Goal: Find specific page/section: Find specific page/section

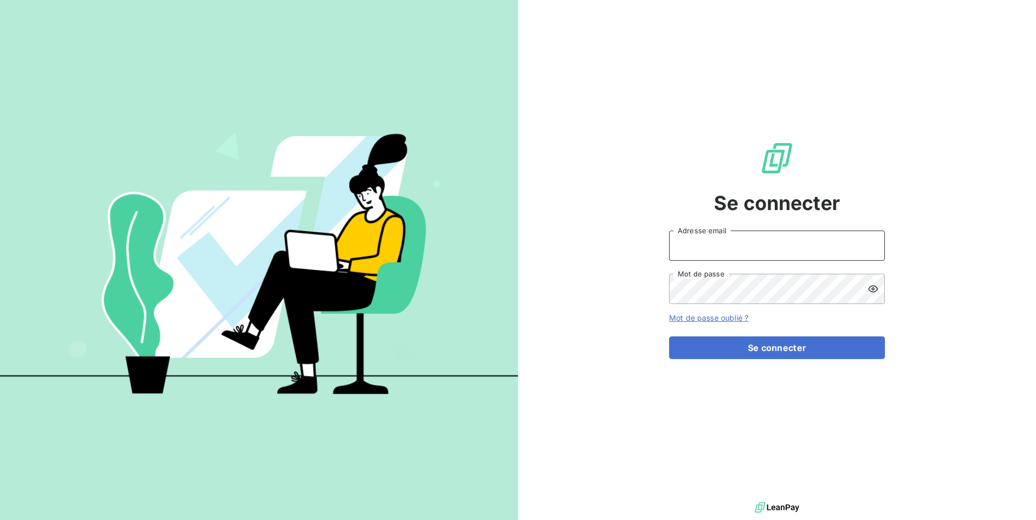
click at [743, 246] on input "Adresse email" at bounding box center [777, 245] width 216 height 30
click at [669, 336] on button "Se connecter" at bounding box center [777, 347] width 216 height 23
type input "admin@gammagri"
click at [669, 336] on button "Se connecter" at bounding box center [777, 347] width 216 height 23
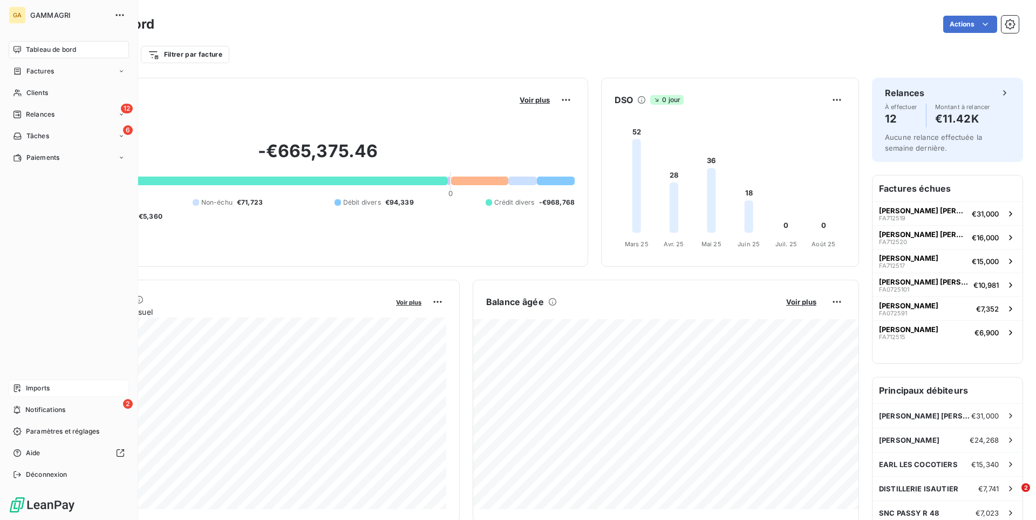
click at [38, 389] on span "Imports" at bounding box center [38, 388] width 24 height 10
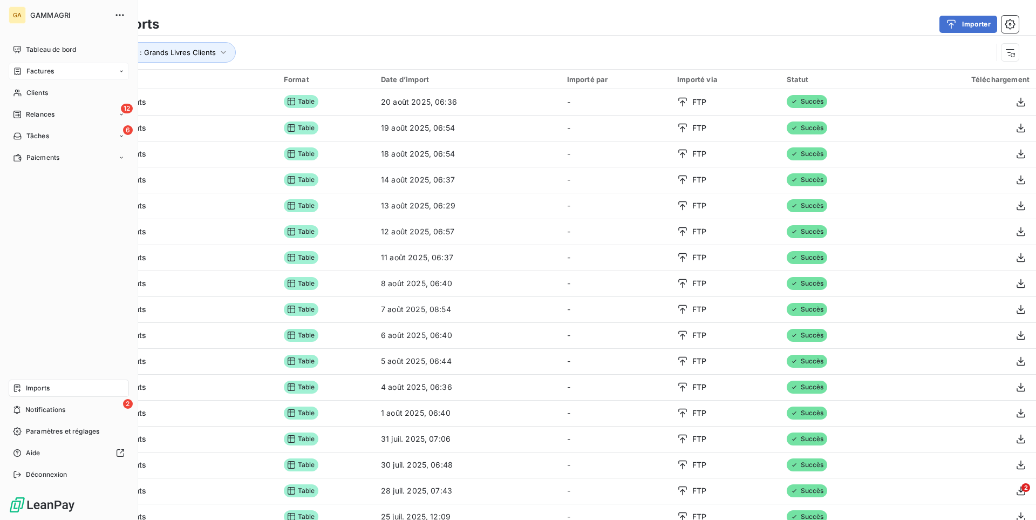
click at [51, 70] on span "Factures" at bounding box center [40, 71] width 28 height 10
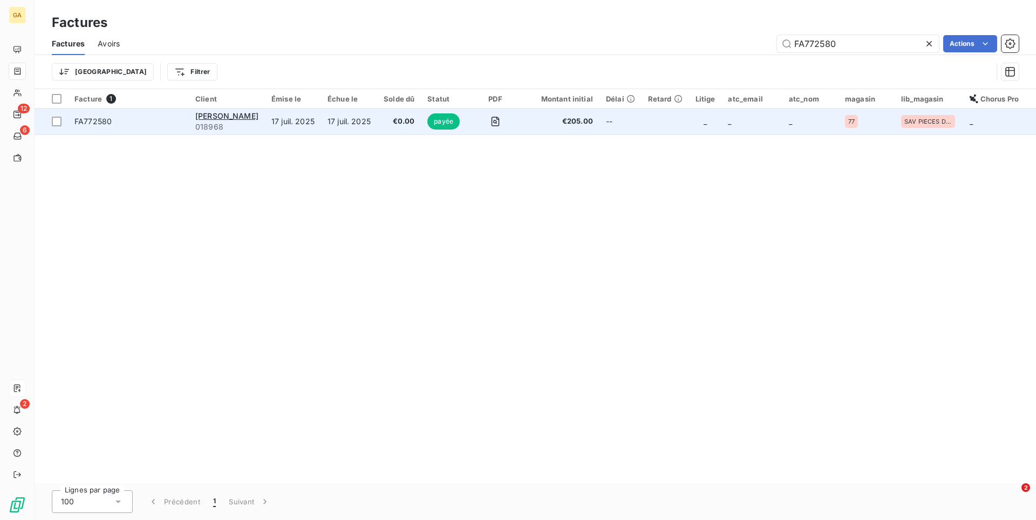
click at [415, 130] on td "€0.00" at bounding box center [399, 121] width 44 height 26
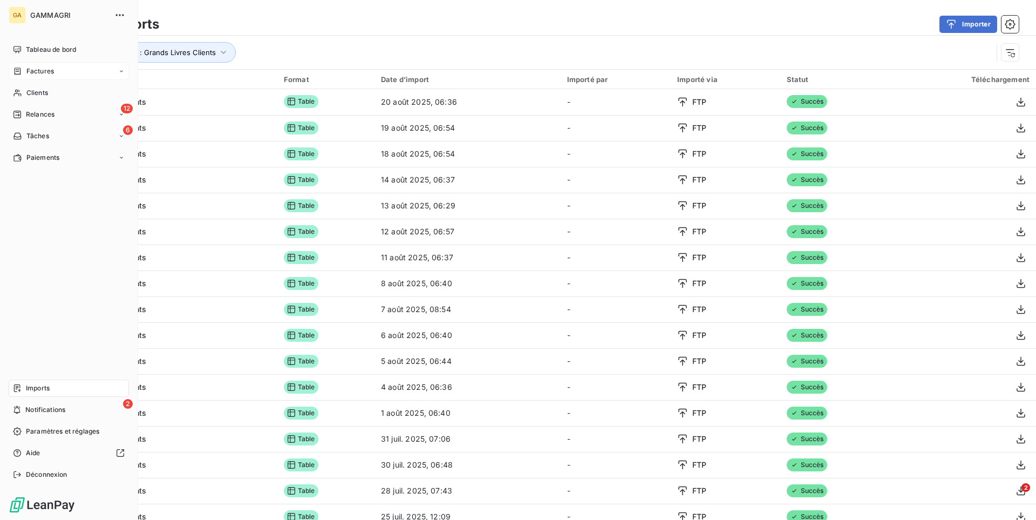
click at [52, 73] on span "Factures" at bounding box center [40, 71] width 28 height 10
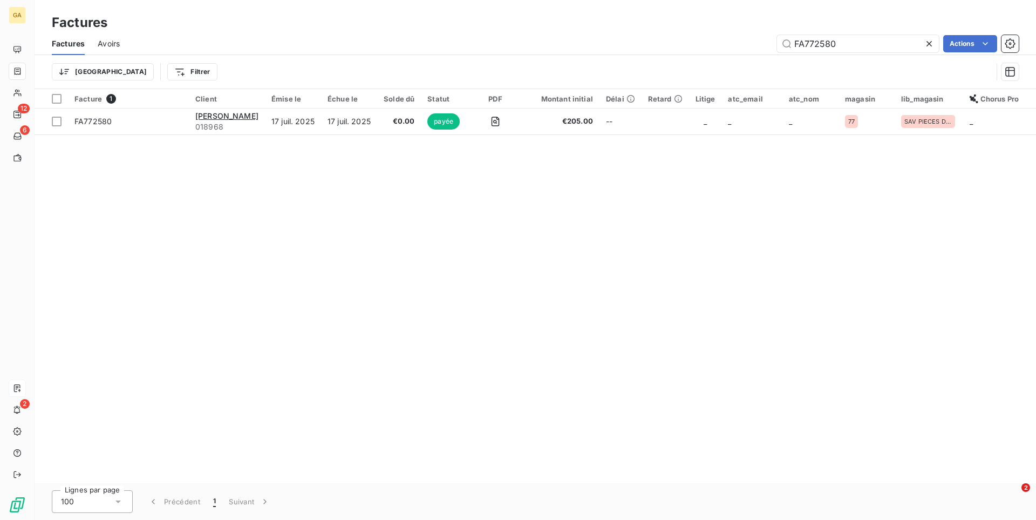
click at [930, 43] on icon at bounding box center [929, 43] width 5 height 5
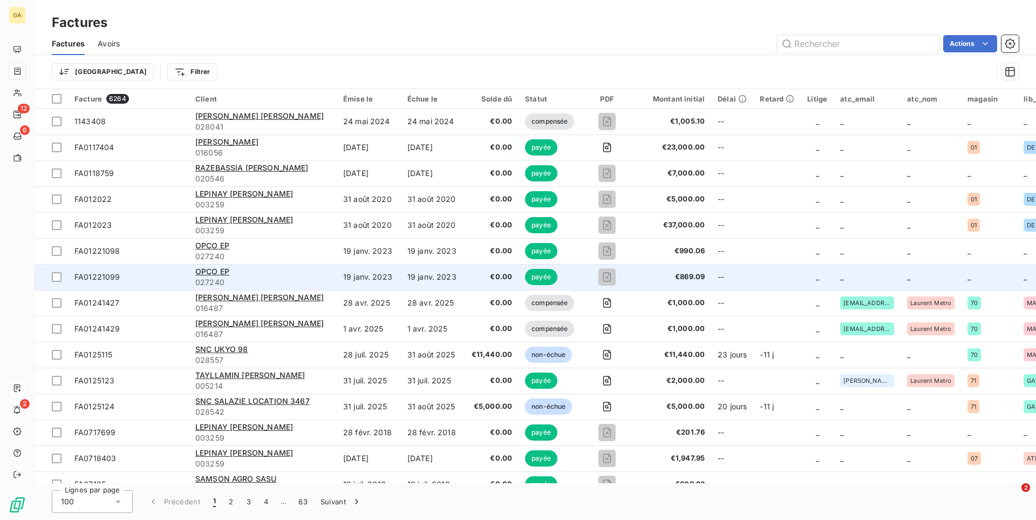
click at [306, 283] on span "027240" at bounding box center [262, 282] width 135 height 11
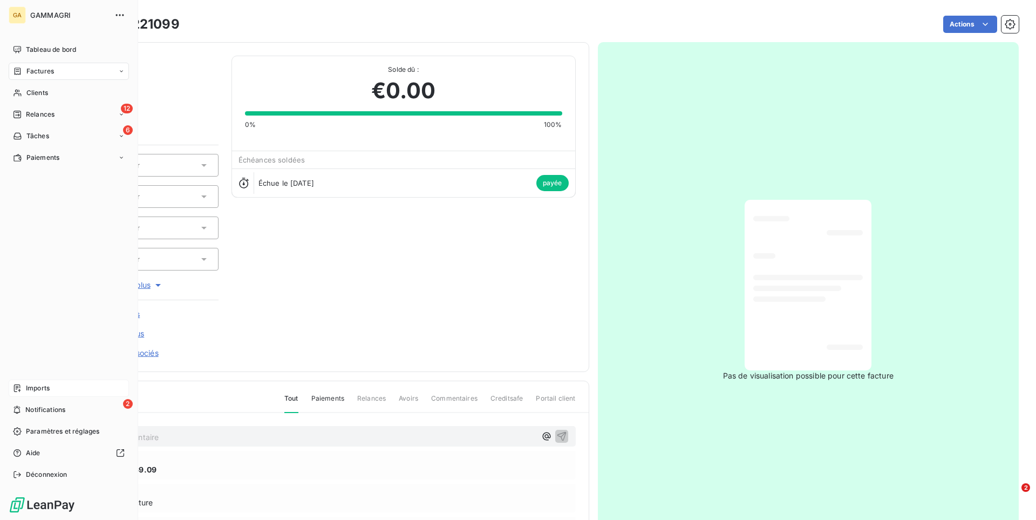
click at [44, 70] on span "Factures" at bounding box center [40, 71] width 28 height 10
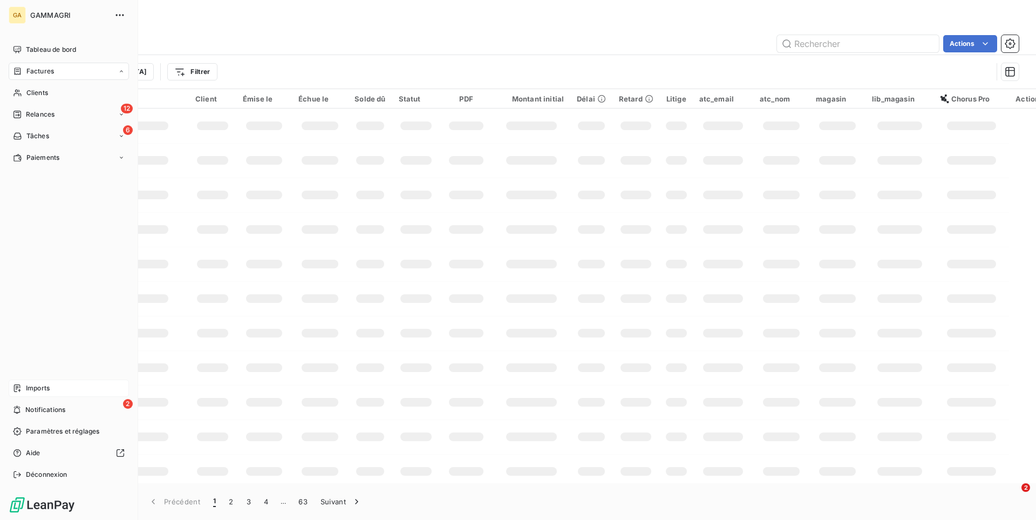
click at [44, 70] on span "Factures" at bounding box center [40, 71] width 28 height 10
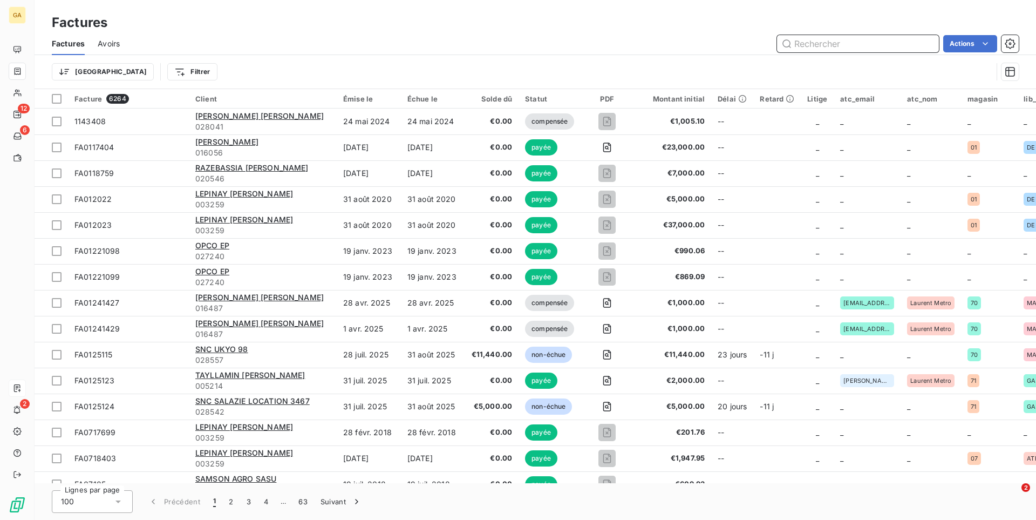
click at [825, 38] on input "text" at bounding box center [858, 43] width 162 height 17
paste input "FA0724774"
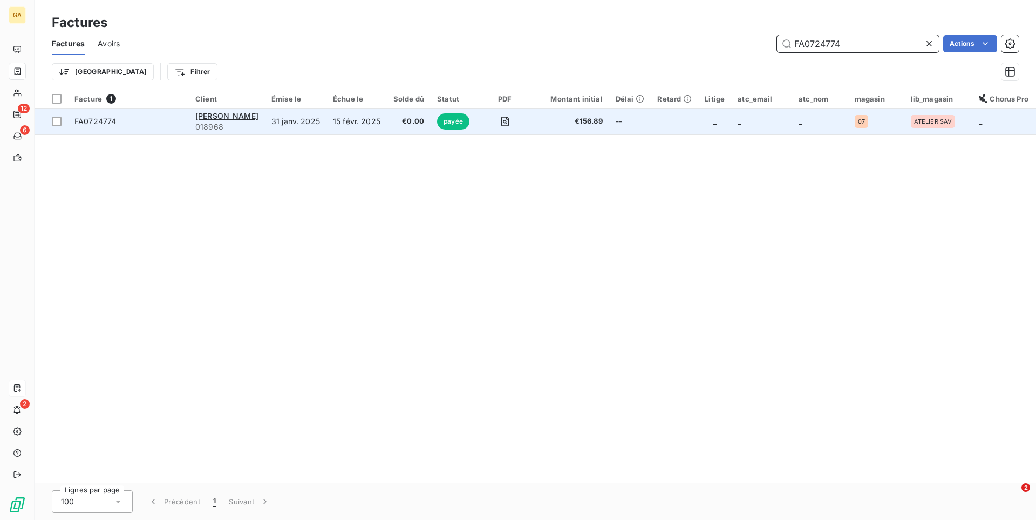
type input "FA0724774"
click at [155, 126] on span "FA0724774" at bounding box center [128, 121] width 108 height 11
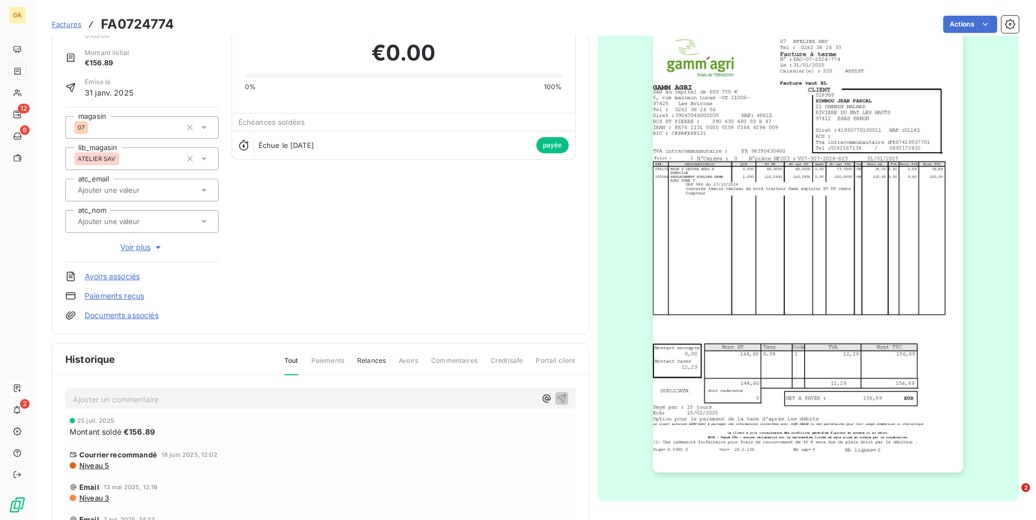
scroll to position [56, 0]
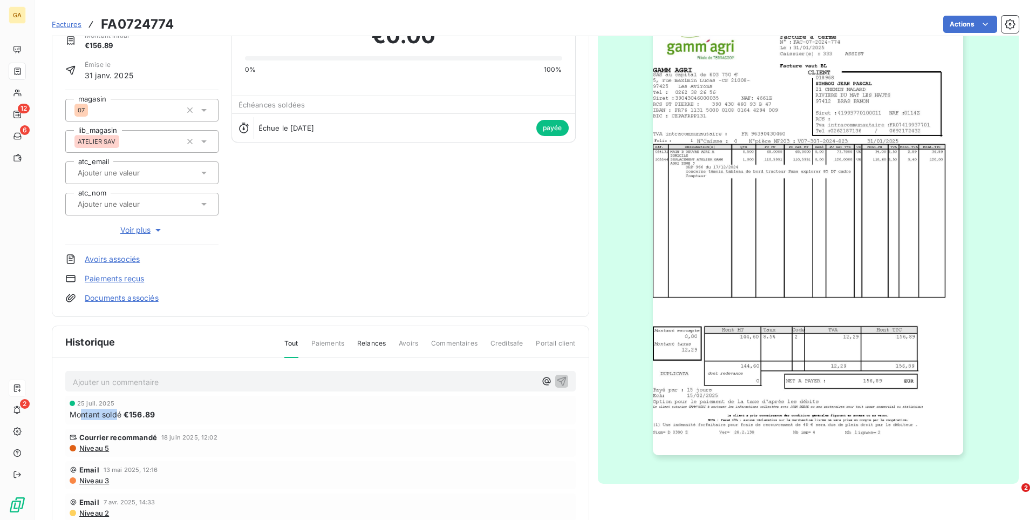
drag, startPoint x: 80, startPoint y: 415, endPoint x: 115, endPoint y: 417, distance: 35.2
click at [115, 417] on span "Montant soldé" at bounding box center [96, 414] width 52 height 11
click at [174, 418] on div "Montant soldé €156.89" at bounding box center [321, 414] width 502 height 11
drag, startPoint x: 78, startPoint y: 405, endPoint x: 110, endPoint y: 401, distance: 32.1
click at [110, 401] on span "25 juil. 2025" at bounding box center [95, 403] width 37 height 6
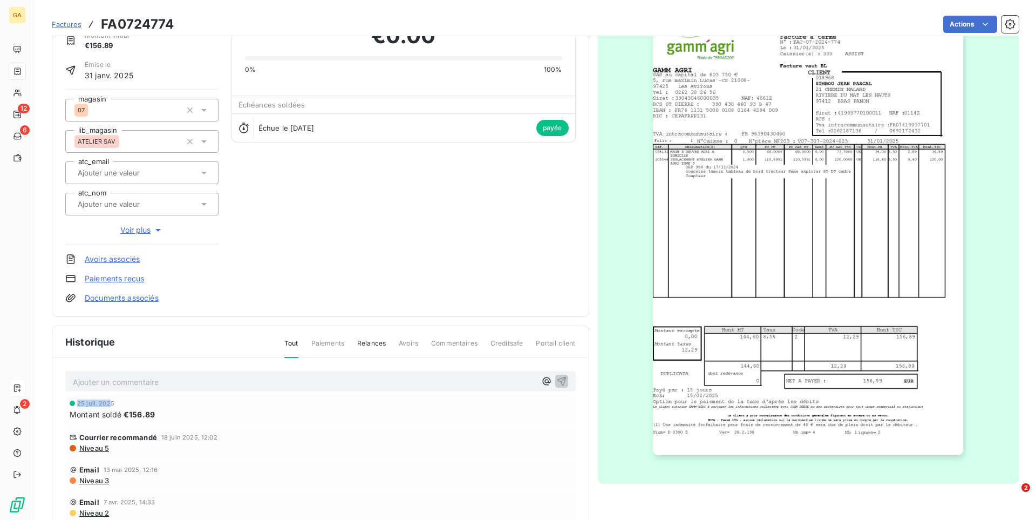
click at [110, 401] on span "25 juil. 2025" at bounding box center [95, 403] width 37 height 6
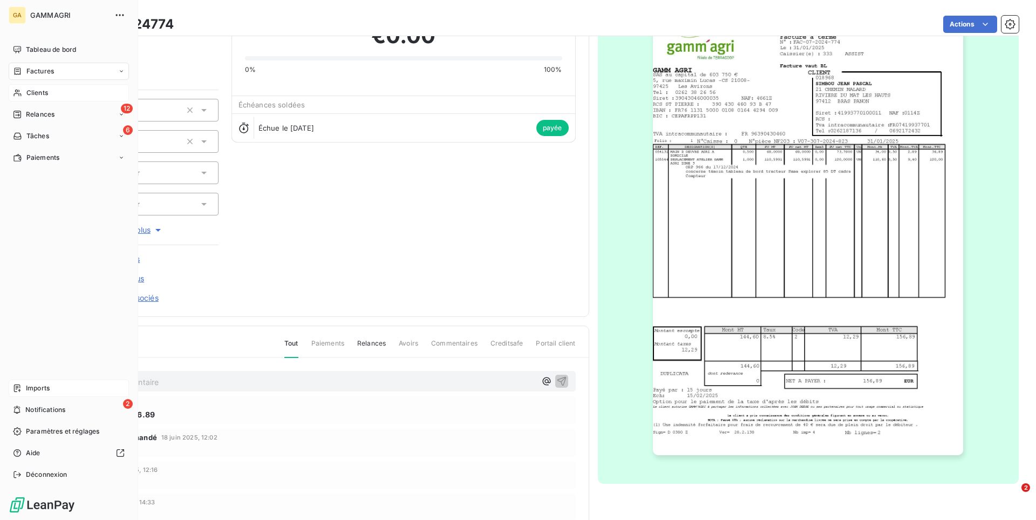
click at [25, 96] on div "Clients" at bounding box center [69, 92] width 120 height 17
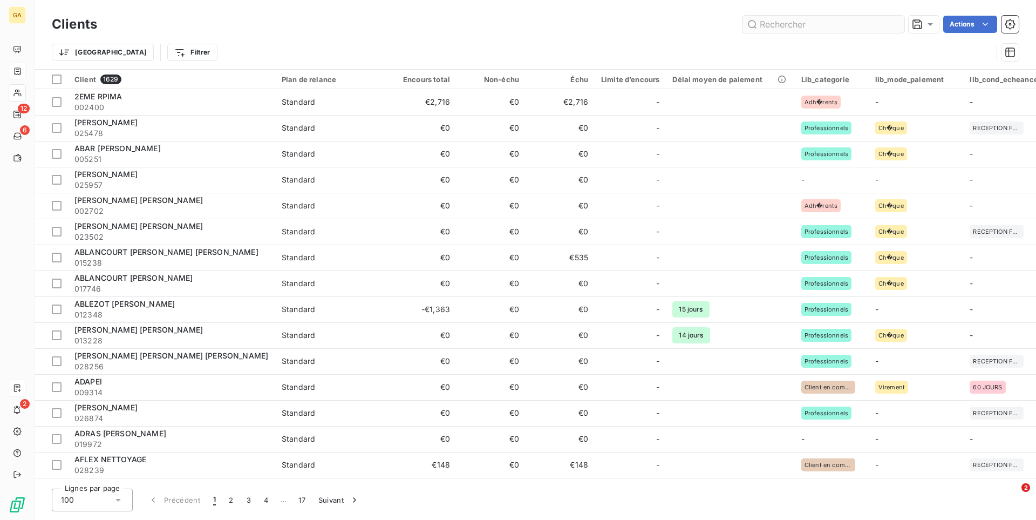
click at [802, 23] on input "text" at bounding box center [824, 24] width 162 height 17
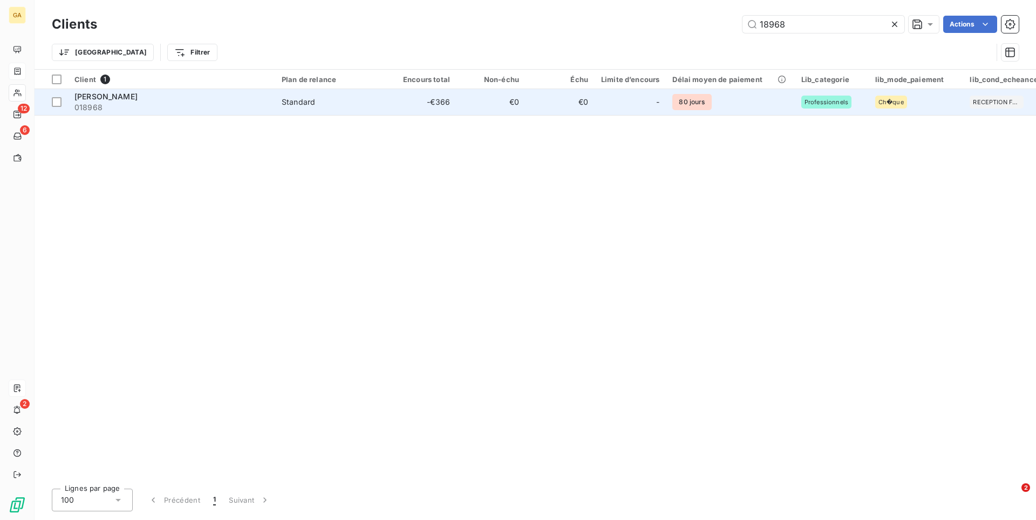
type input "18968"
click at [246, 107] on span "018968" at bounding box center [171, 107] width 194 height 11
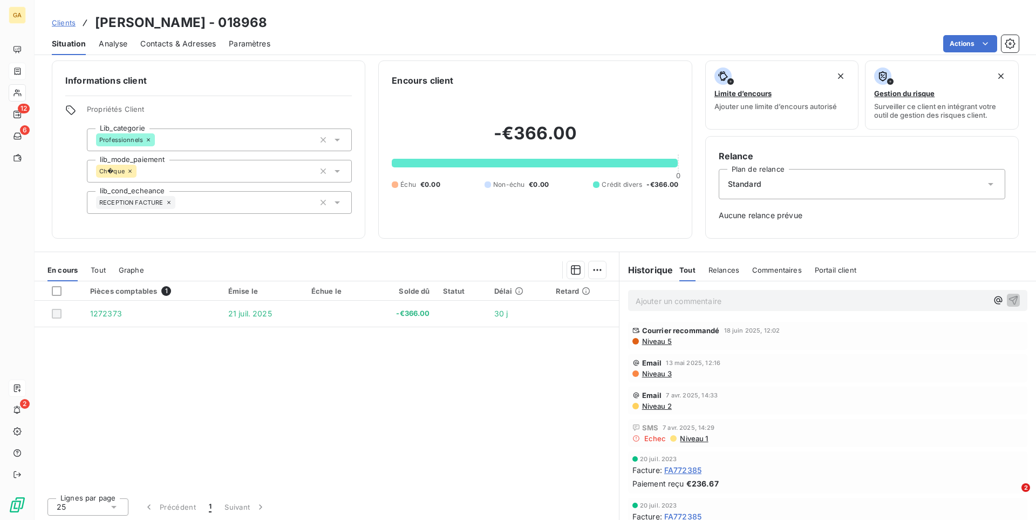
scroll to position [7, 0]
click at [97, 269] on span "Tout" at bounding box center [98, 268] width 15 height 9
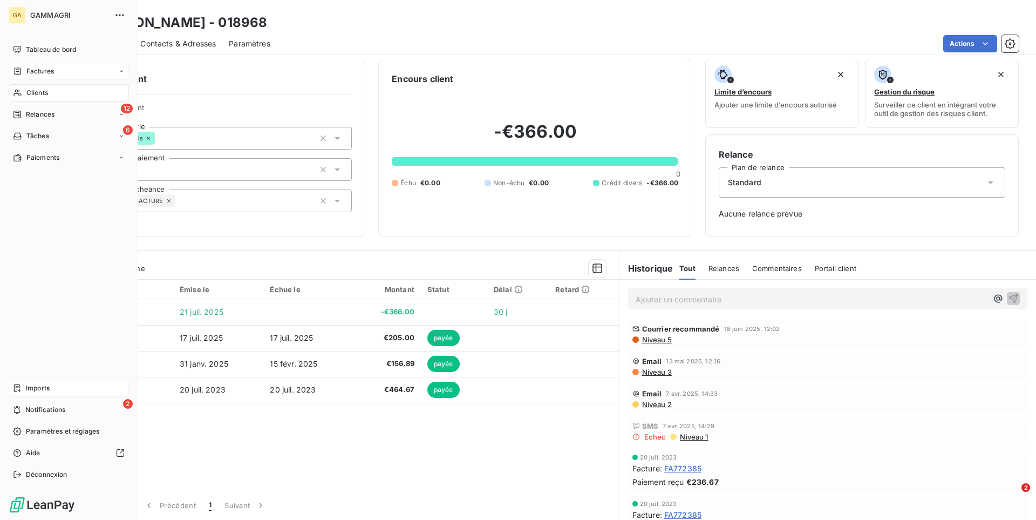
click at [35, 389] on span "Imports" at bounding box center [38, 388] width 24 height 10
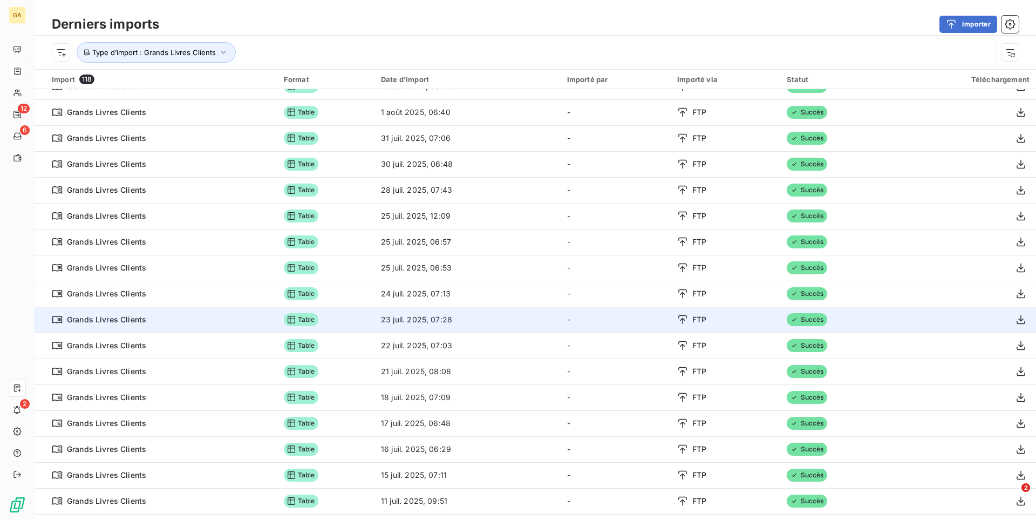
scroll to position [275, 0]
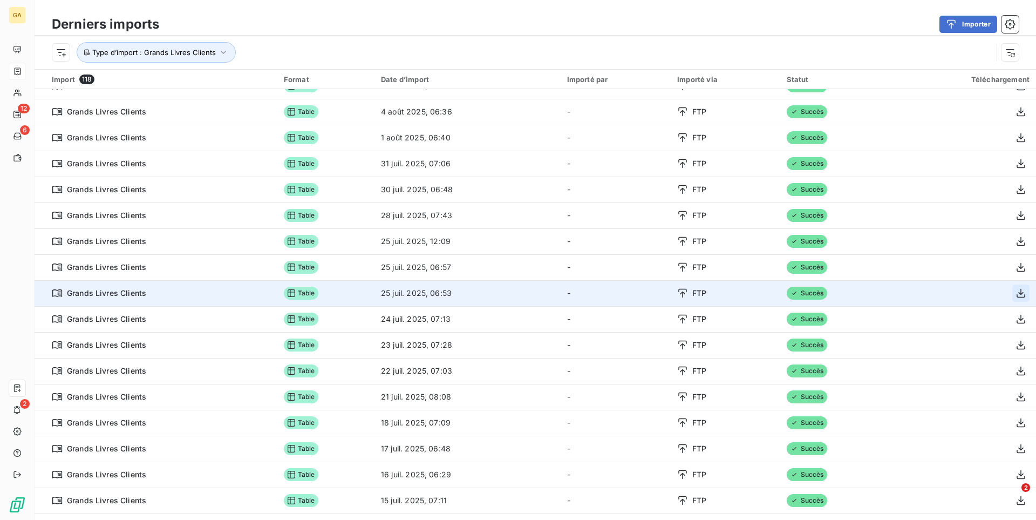
click at [1015, 297] on button "button" at bounding box center [1021, 292] width 17 height 17
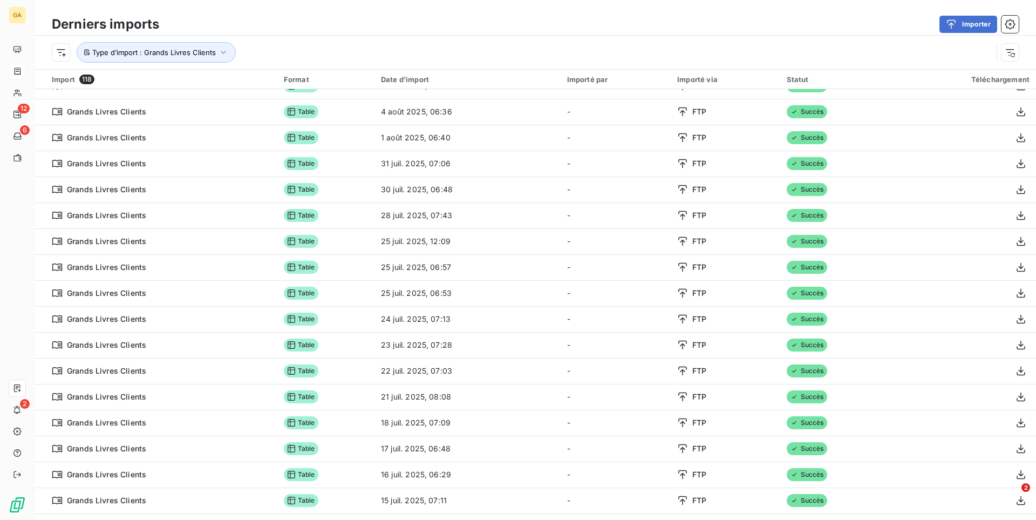
scroll to position [88, 0]
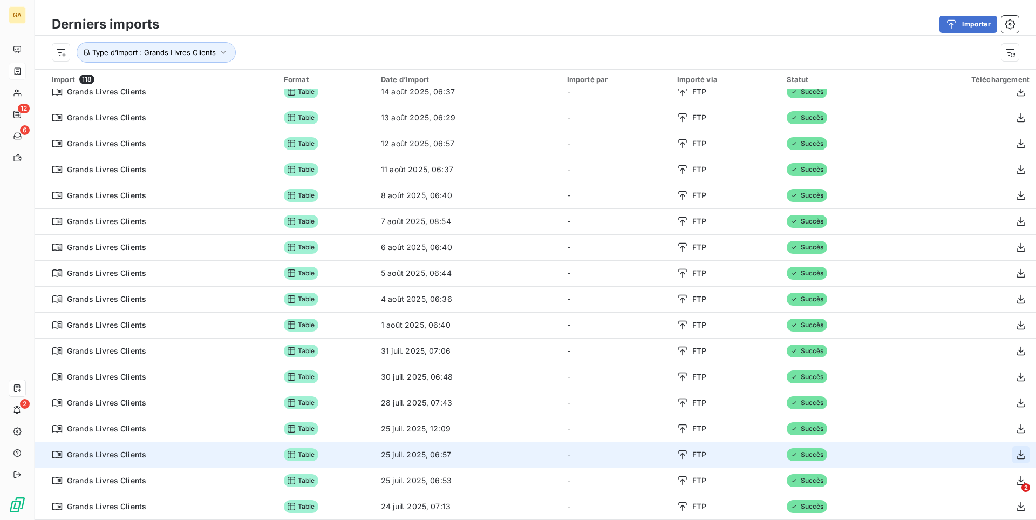
click at [1020, 456] on icon "button" at bounding box center [1021, 454] width 11 height 11
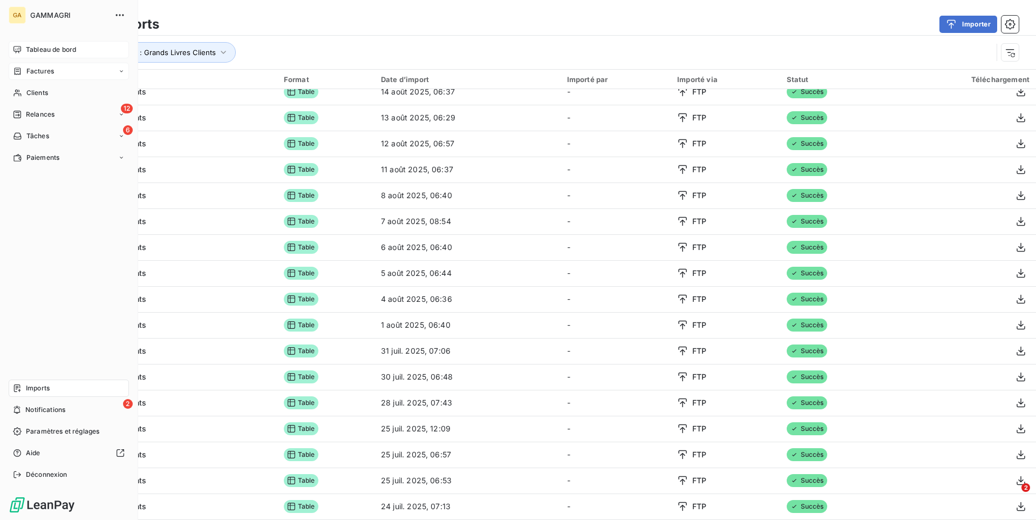
click at [28, 46] on span "Tableau de bord" at bounding box center [51, 50] width 50 height 10
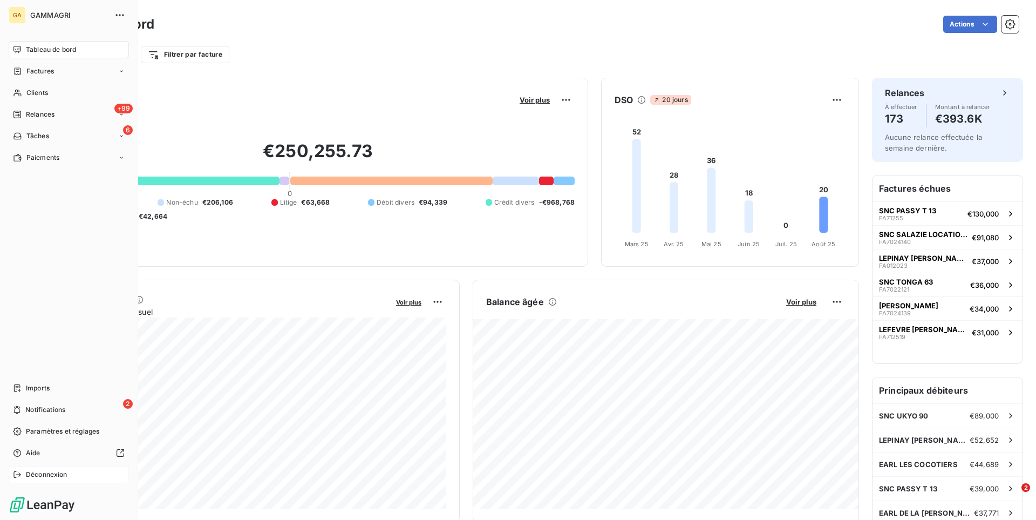
click at [33, 477] on span "Déconnexion" at bounding box center [47, 475] width 42 height 10
